Goal: Task Accomplishment & Management: Use online tool/utility

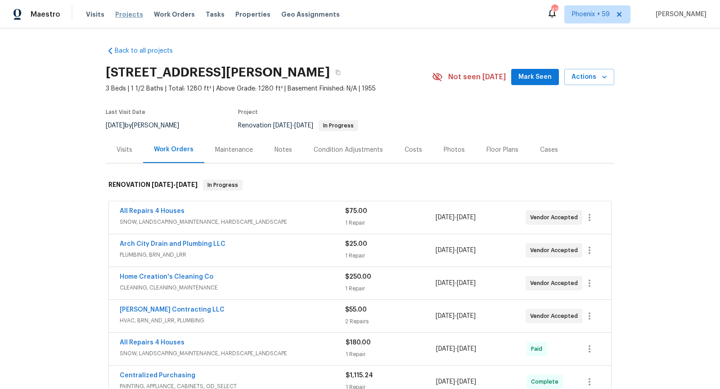
click at [118, 10] on span "Projects" at bounding box center [129, 14] width 28 height 9
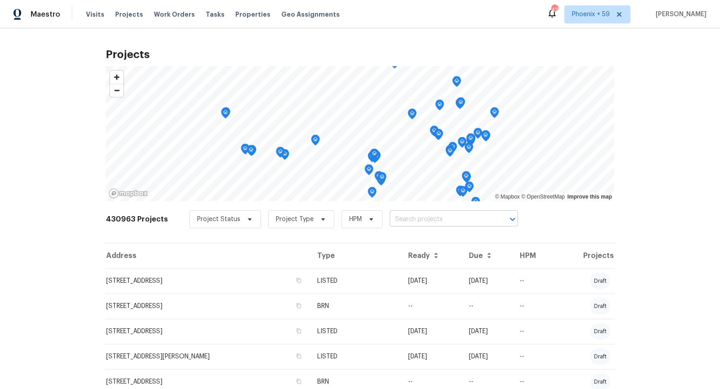
click at [414, 226] on input "text" at bounding box center [441, 220] width 103 height 14
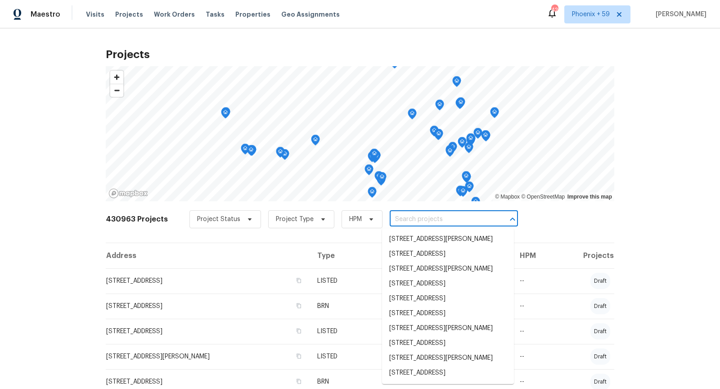
paste input "27598 Paseo [MEDICAL_DATA], San Juan Capistrano, CA 92675"
type input "27598 Paseo [MEDICAL_DATA], San Juan Capistrano, CA 92675"
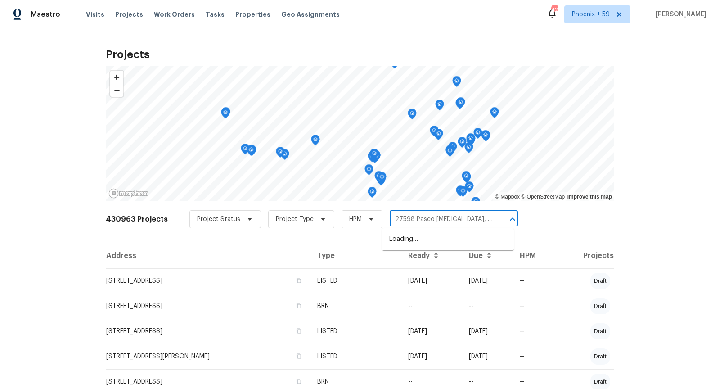
scroll to position [0, 53]
click at [419, 246] on li "27598 Paseo [MEDICAL_DATA], San Juan Capistrano, CA 92675" at bounding box center [448, 244] width 132 height 24
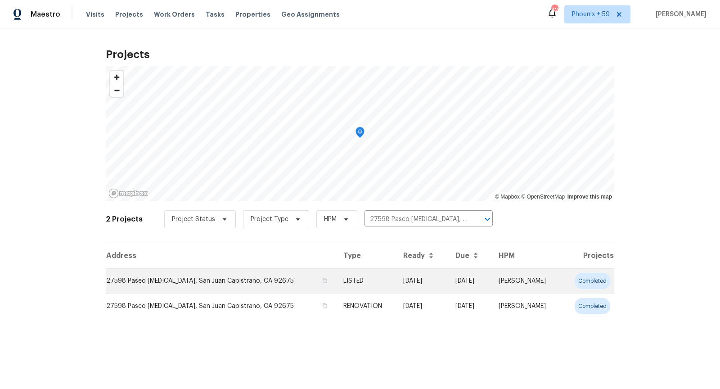
click at [157, 284] on td "27598 Paseo [MEDICAL_DATA], San Juan Capistrano, CA 92675" at bounding box center [221, 280] width 231 height 25
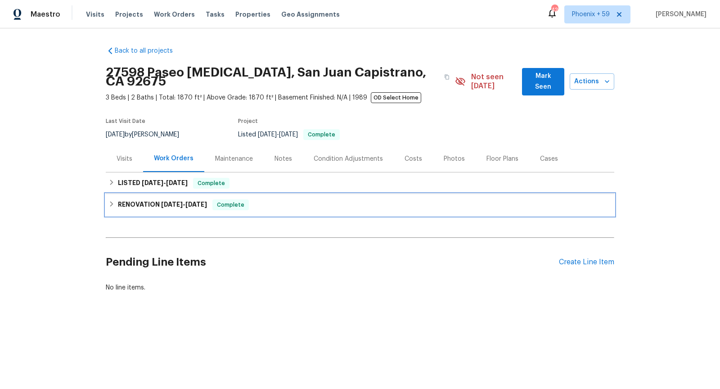
click at [118, 199] on h6 "RENOVATION [DATE] - [DATE]" at bounding box center [162, 204] width 89 height 11
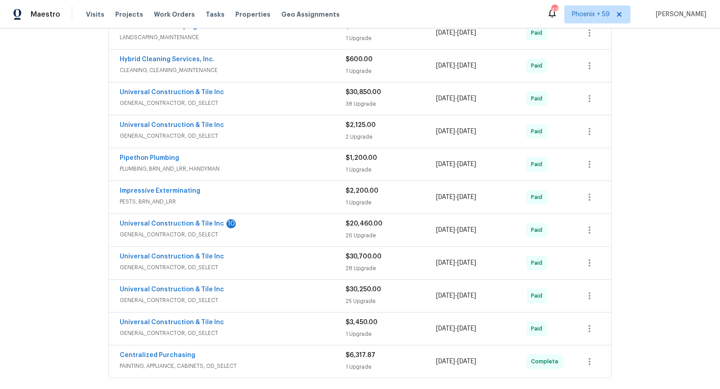
scroll to position [220, 0]
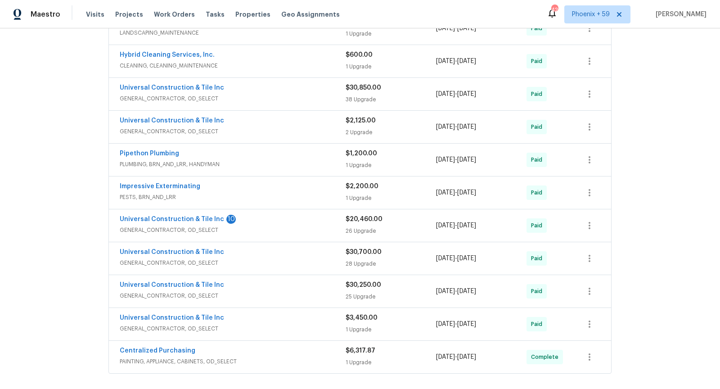
click at [271, 94] on span "GENERAL_CONTRACTOR, OD_SELECT" at bounding box center [233, 98] width 226 height 9
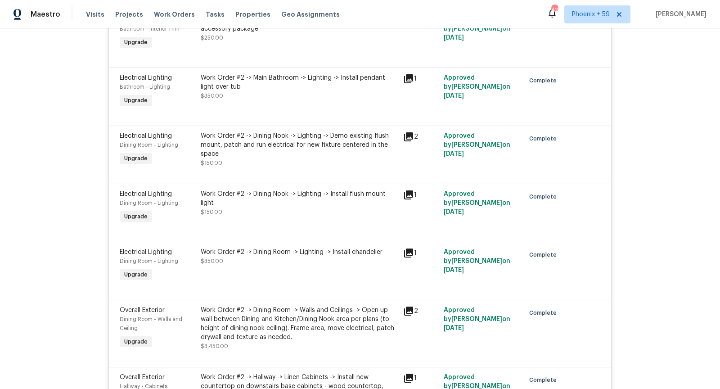
scroll to position [361, 0]
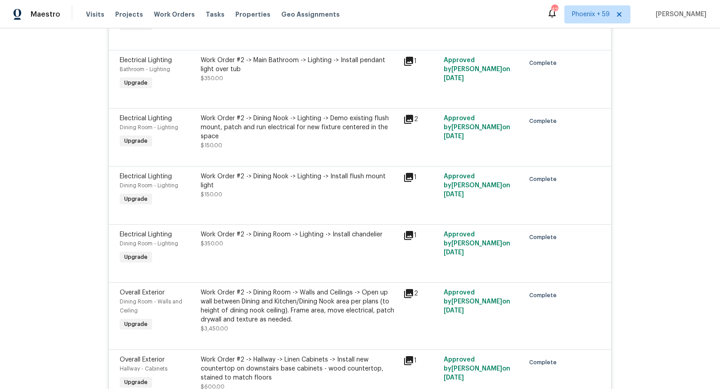
click at [407, 115] on icon at bounding box center [408, 119] width 9 height 9
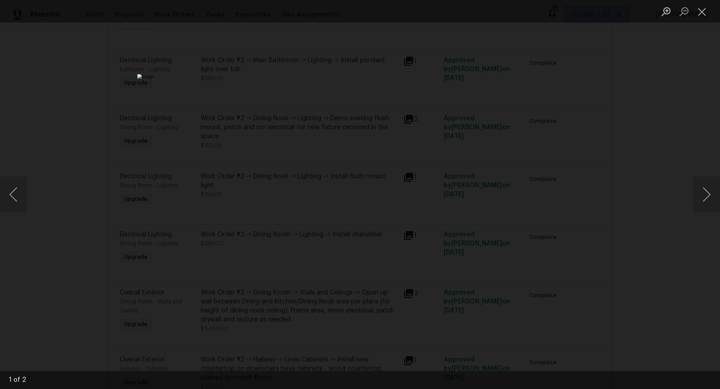
click at [698, 106] on div "Lightbox" at bounding box center [360, 194] width 720 height 389
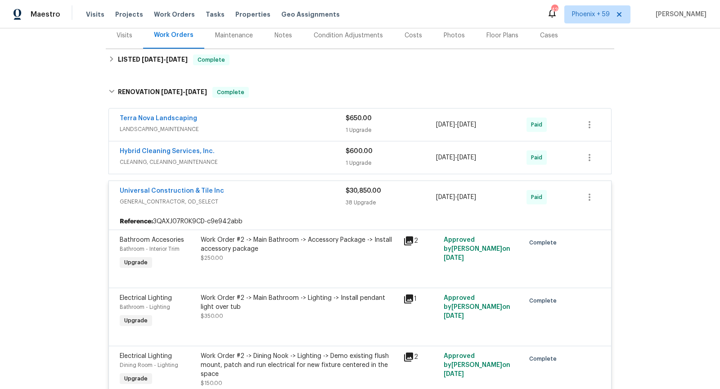
scroll to position [131, 0]
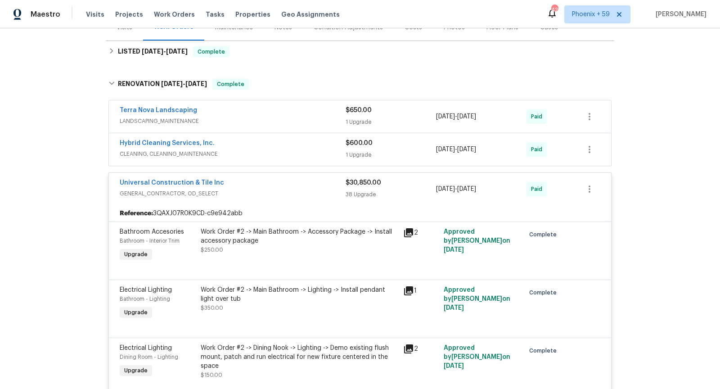
click at [286, 178] on div "Universal Construction & Tile Inc" at bounding box center [233, 183] width 226 height 11
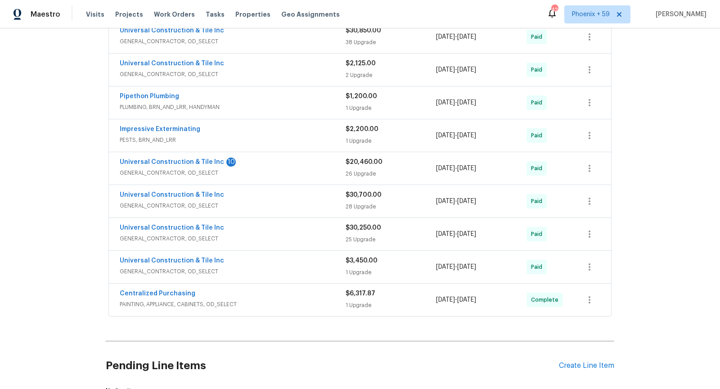
scroll to position [277, 0]
click at [277, 166] on div "Universal Construction & Tile Inc 10 GENERAL_CONTRACTOR, OD_SELECT" at bounding box center [233, 168] width 226 height 22
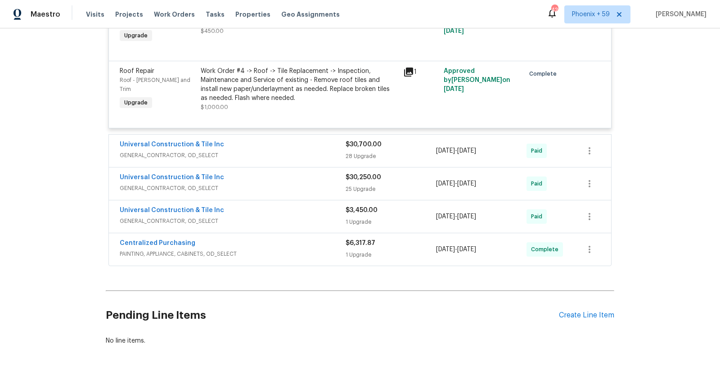
scroll to position [1908, 0]
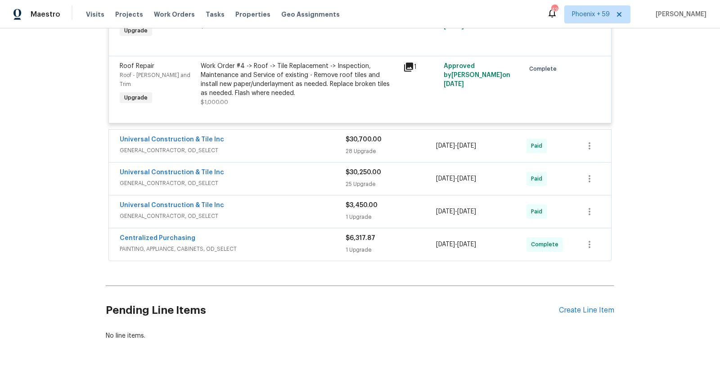
click at [280, 135] on div "Universal Construction & Tile Inc" at bounding box center [233, 140] width 226 height 11
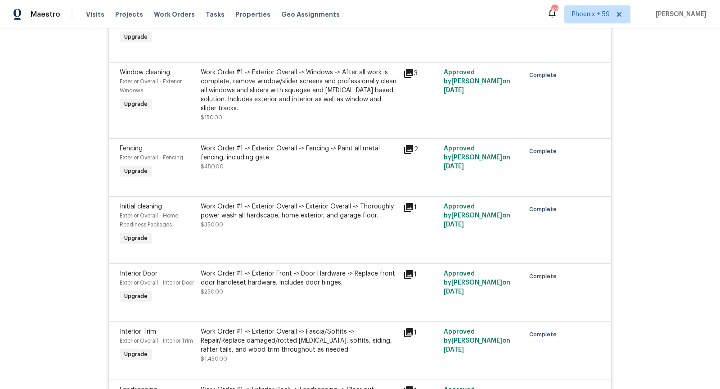
scroll to position [2276, 0]
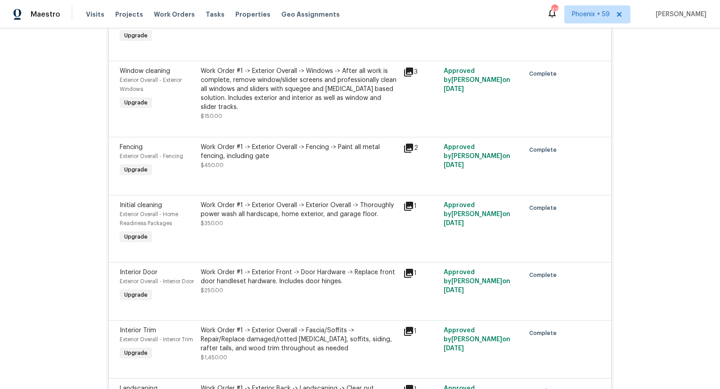
click at [410, 69] on icon at bounding box center [408, 72] width 9 height 9
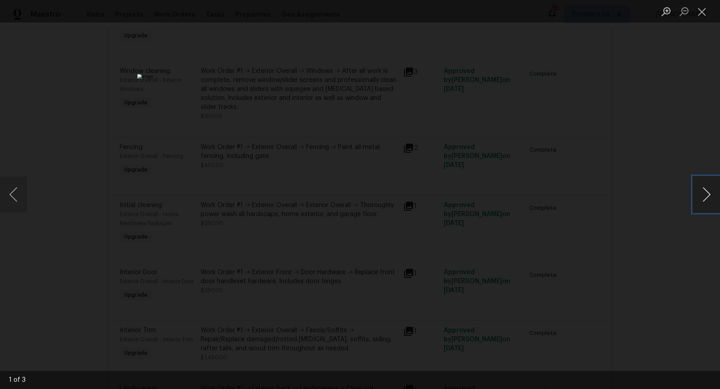
click at [710, 190] on button "Next image" at bounding box center [706, 195] width 27 height 36
click at [626, 189] on div "Lightbox" at bounding box center [360, 194] width 720 height 389
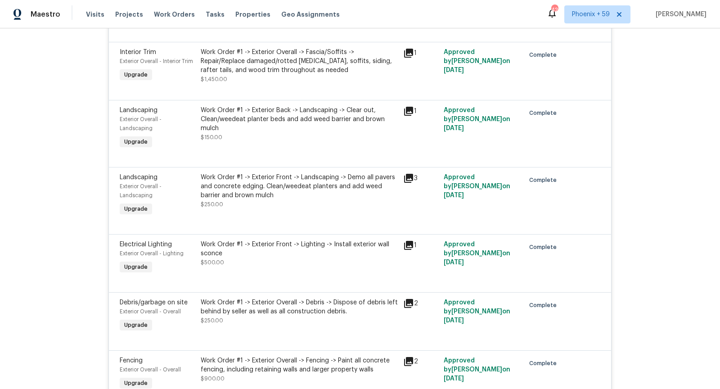
scroll to position [2546, 0]
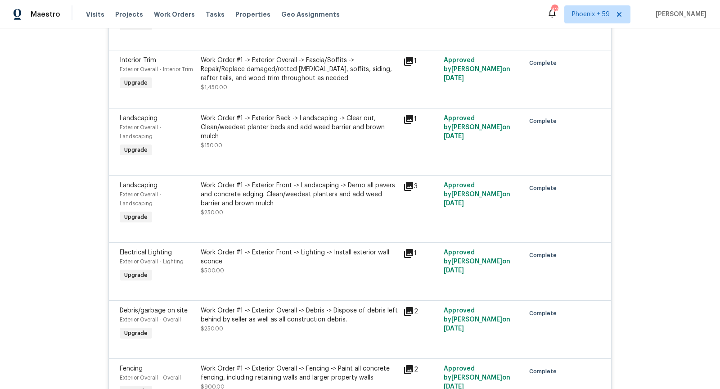
click at [409, 66] on icon at bounding box center [408, 61] width 9 height 9
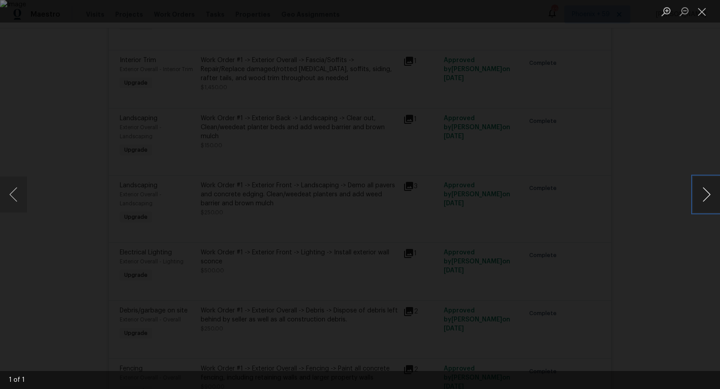
click at [707, 197] on button "Next image" at bounding box center [706, 195] width 27 height 36
click at [682, 156] on div "Lightbox" at bounding box center [360, 194] width 720 height 389
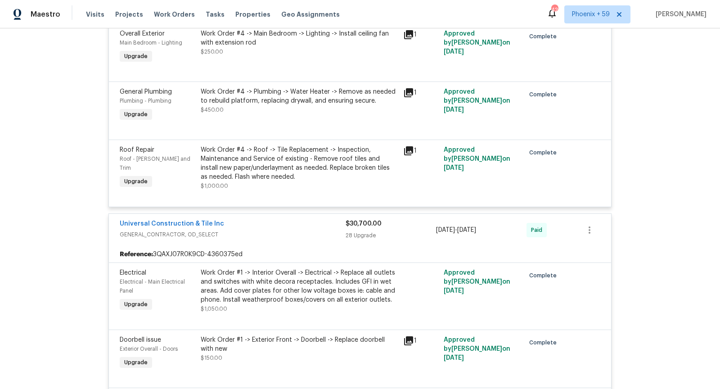
click at [265, 230] on span "GENERAL_CONTRACTOR, OD_SELECT" at bounding box center [233, 234] width 226 height 9
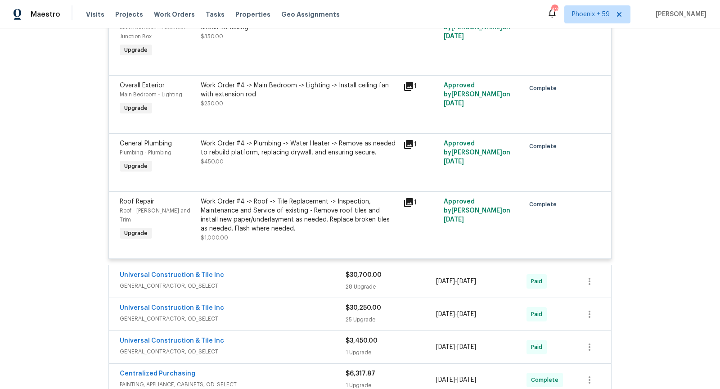
scroll to position [1773, 0]
click at [407, 140] on icon at bounding box center [408, 144] width 9 height 9
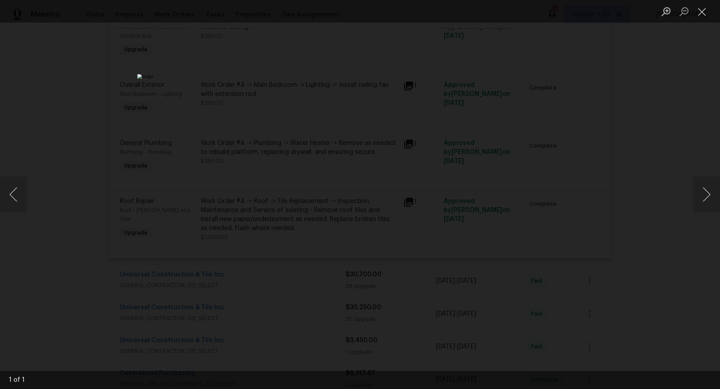
click at [577, 171] on div "Lightbox" at bounding box center [360, 194] width 720 height 389
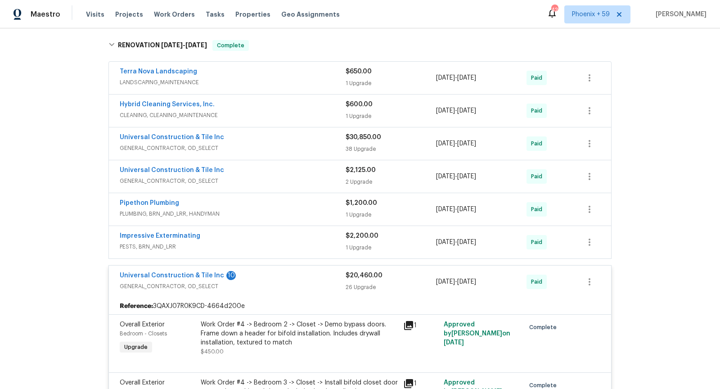
scroll to position [167, 0]
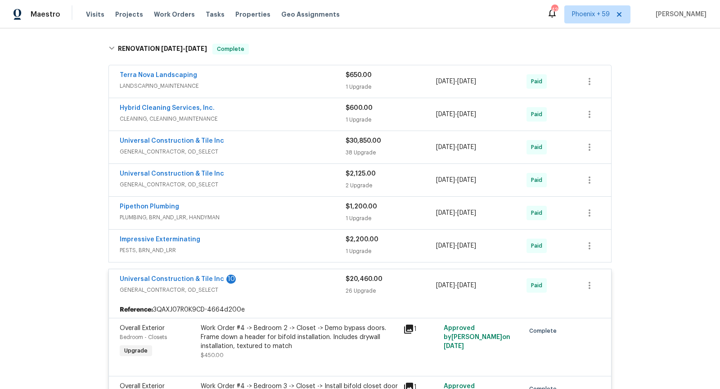
click at [294, 275] on div "Universal Construction & Tile Inc 10" at bounding box center [233, 280] width 226 height 11
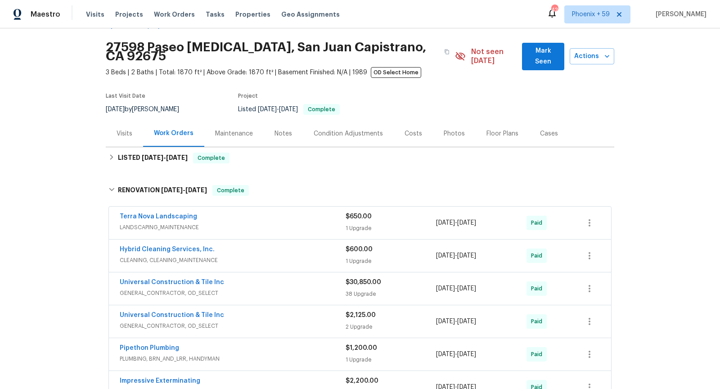
scroll to position [0, 0]
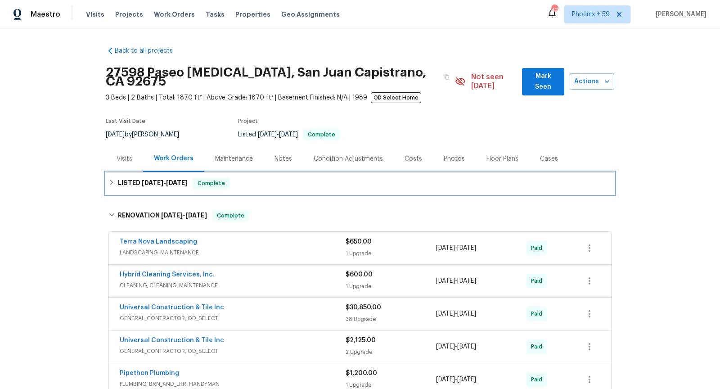
click at [287, 178] on div "LISTED [DATE] - [DATE] Complete" at bounding box center [360, 183] width 503 height 11
